Goal: Check status: Check status

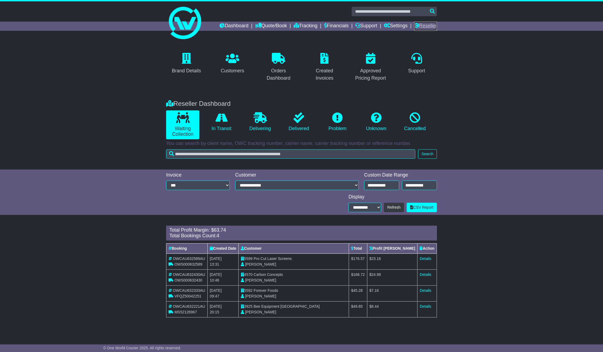
click at [423, 25] on link "Reseller" at bounding box center [425, 26] width 23 height 9
click at [426, 258] on link "Details" at bounding box center [426, 258] width 12 height 4
click at [426, 273] on link "Details" at bounding box center [426, 274] width 12 height 4
click at [426, 289] on link "Details" at bounding box center [426, 290] width 12 height 4
